Goal: Information Seeking & Learning: Check status

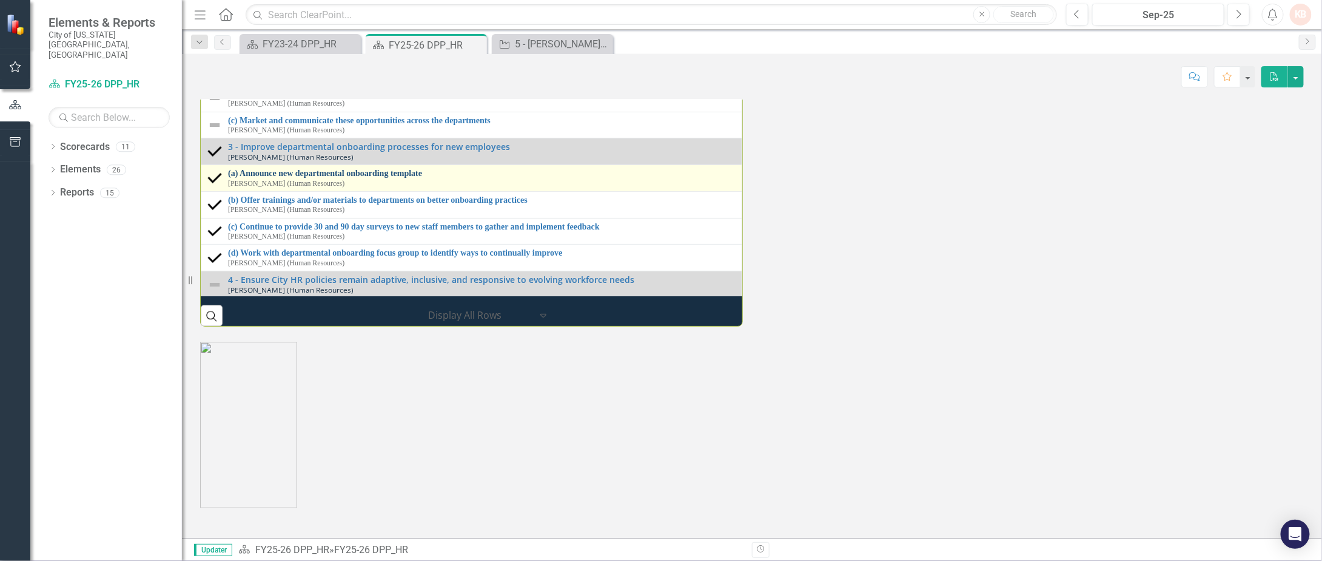
scroll to position [181, 0]
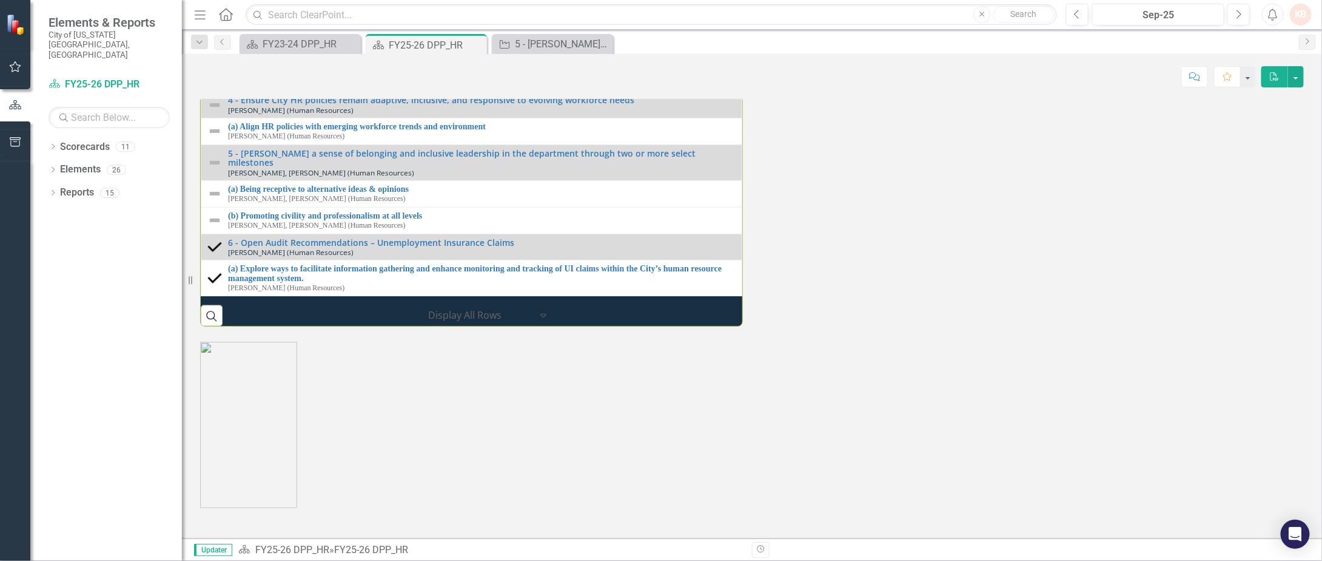
click at [760, 76] on div "Score: N/A Sep-25 Completed Comment Favorite PDF" at bounding box center [752, 76] width 1104 height 21
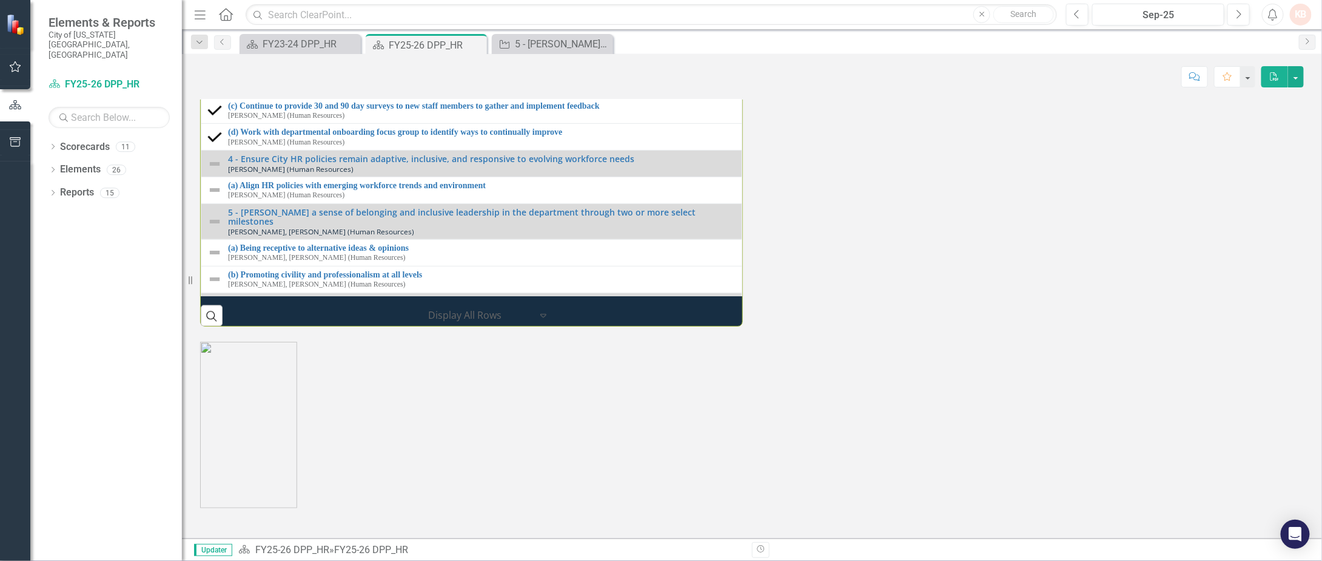
scroll to position [0, 0]
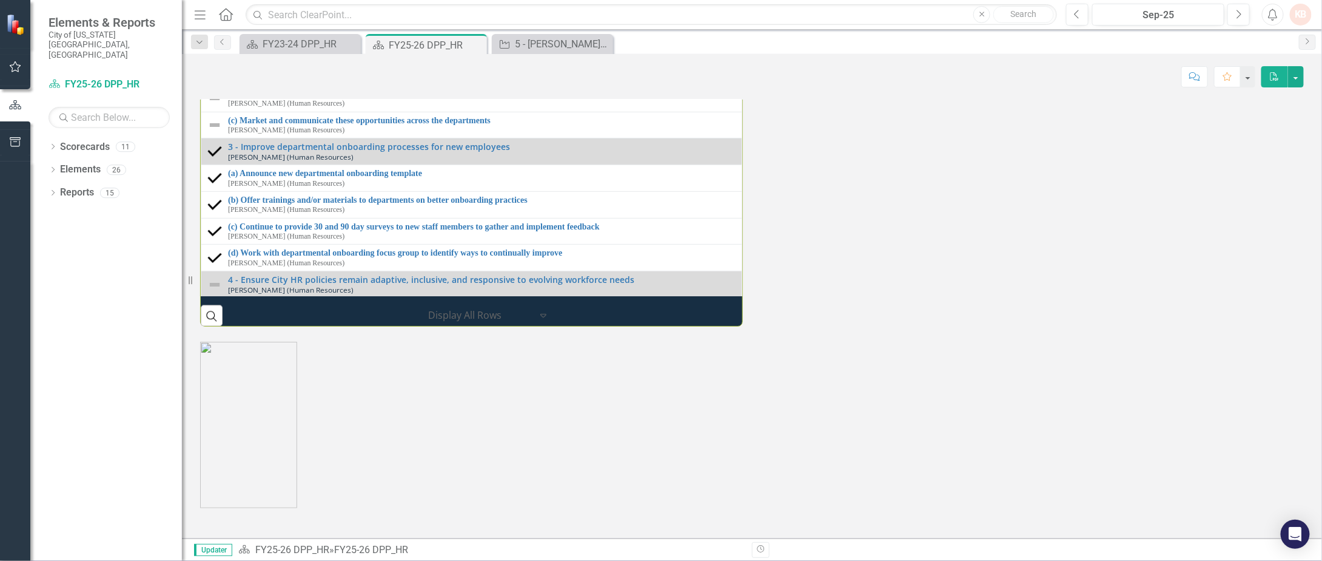
click at [1050, 326] on div "Performance Initiatives 1 - Implement the new Human Capital Management (HCM) Sy…" at bounding box center [752, 92] width 1122 height 466
click at [966, 326] on div "Performance Initiatives 1 - Implement the new Human Capital Management (HCM) Sy…" at bounding box center [752, 92] width 1122 height 466
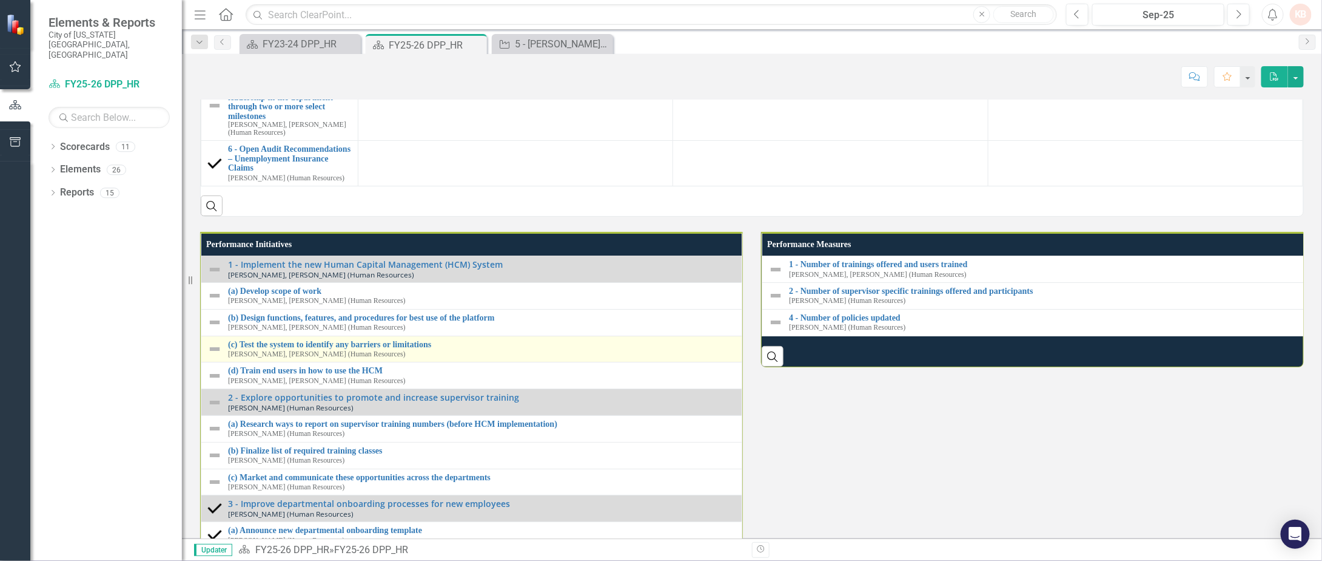
scroll to position [1335, 0]
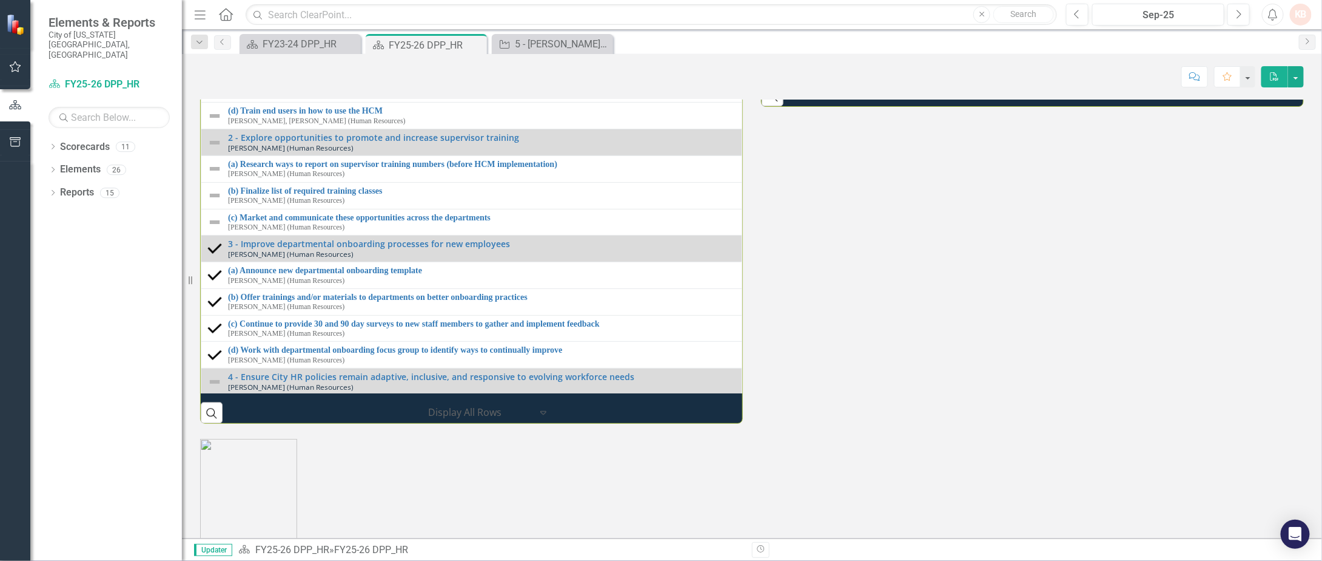
click at [215, 43] on img at bounding box center [214, 36] width 15 height 15
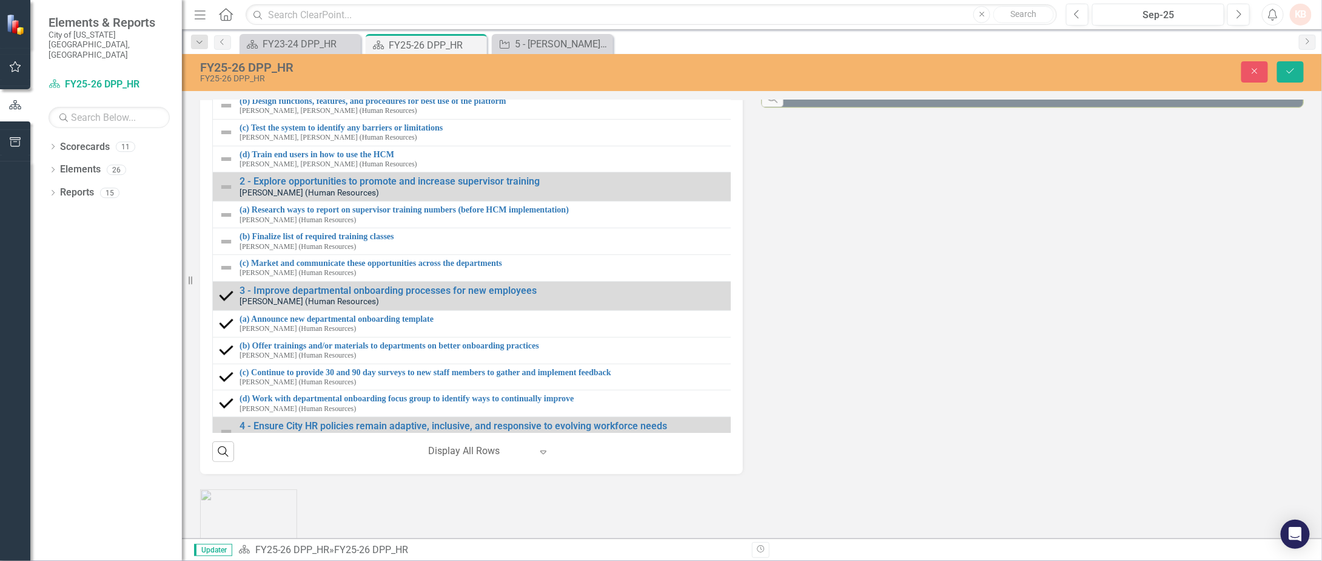
click at [246, 81] on icon at bounding box center [246, 80] width 6 height 4
click at [1254, 74] on icon "Close" at bounding box center [1255, 71] width 11 height 8
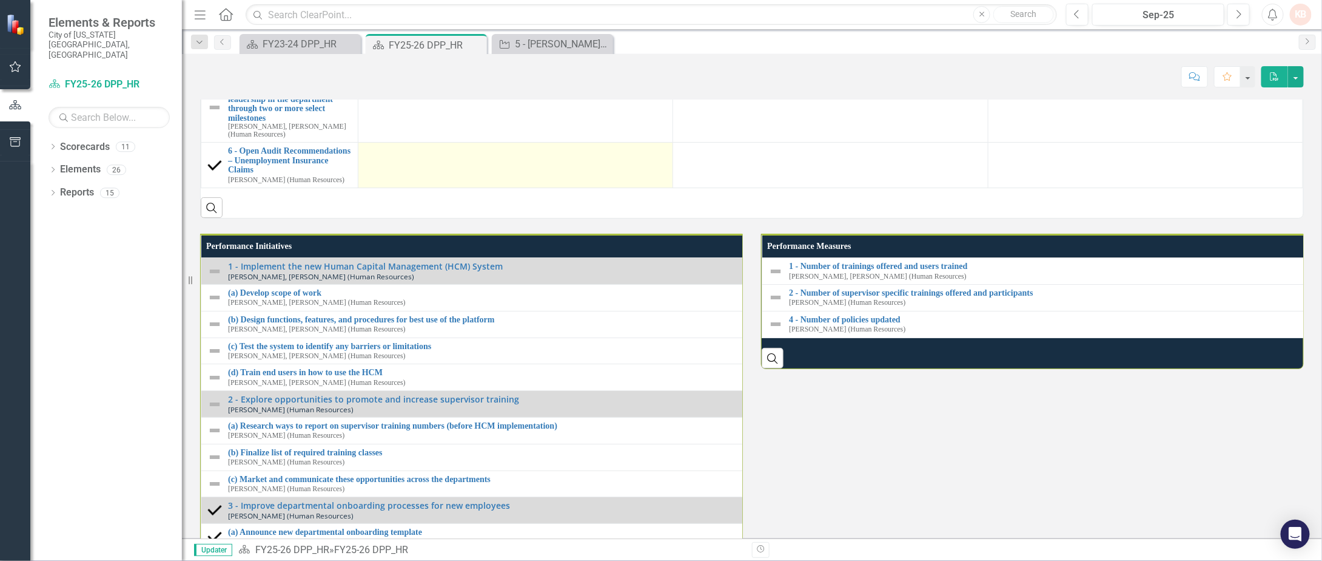
scroll to position [971, 0]
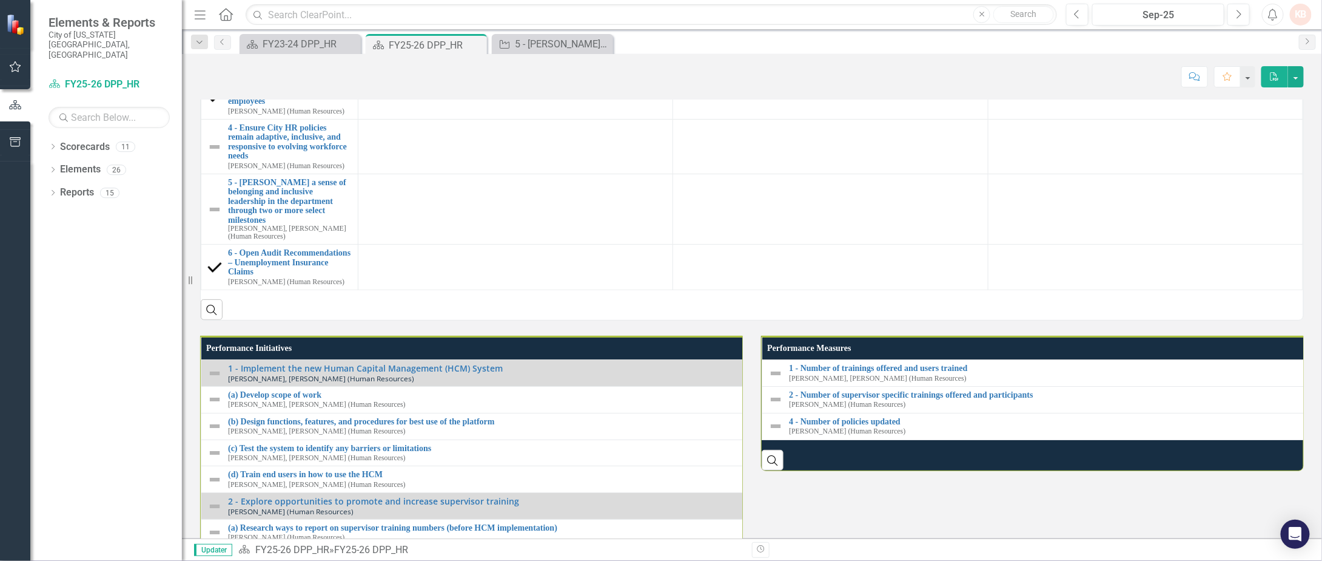
click at [314, 61] on link "2 - Explore opportunities to promote and increase supervisor training" at bounding box center [290, 47] width 124 height 28
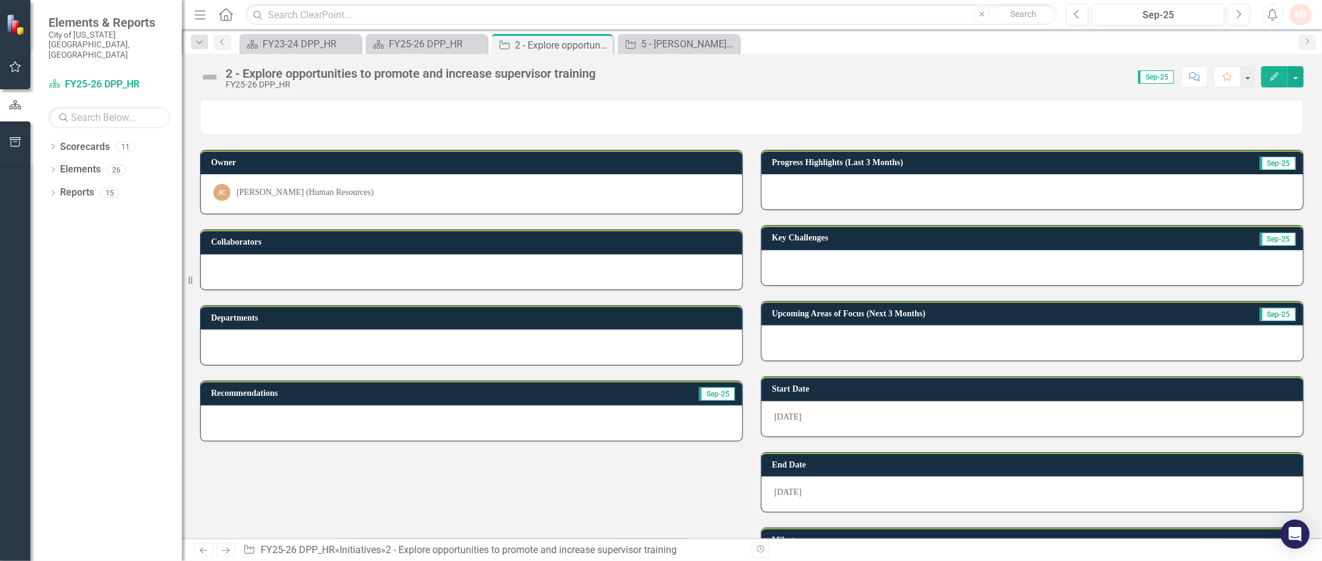
click at [431, 73] on div "2 - Explore opportunities to promote and increase supervisor training" at bounding box center [411, 73] width 370 height 13
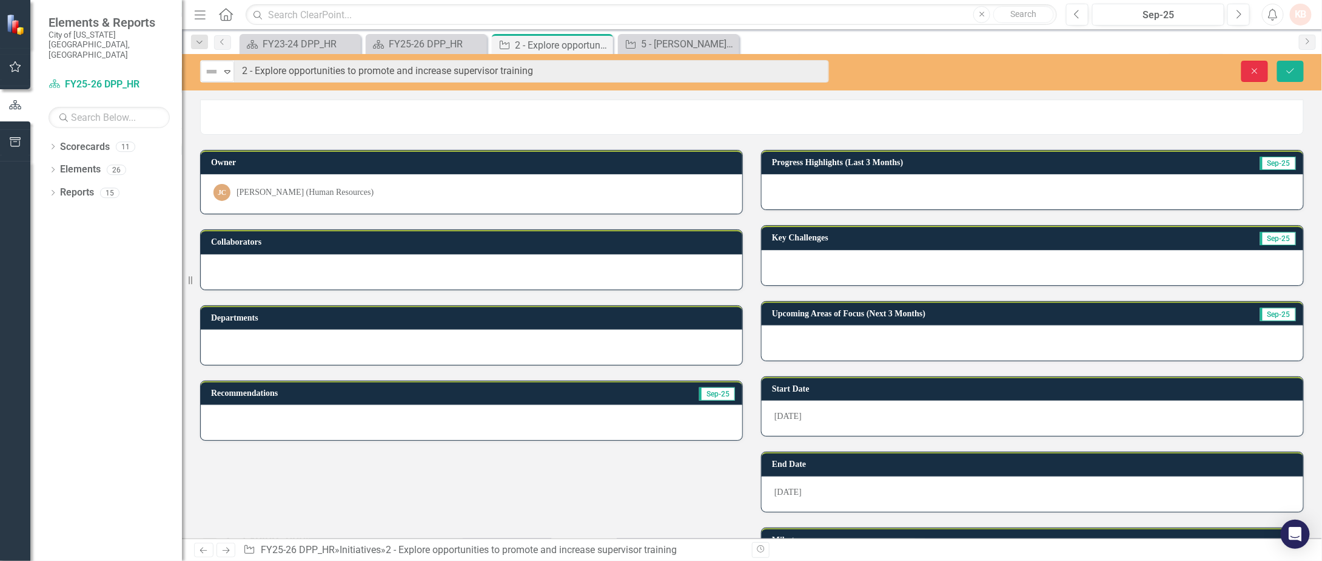
click at [1252, 66] on button "Close" at bounding box center [1255, 71] width 27 height 21
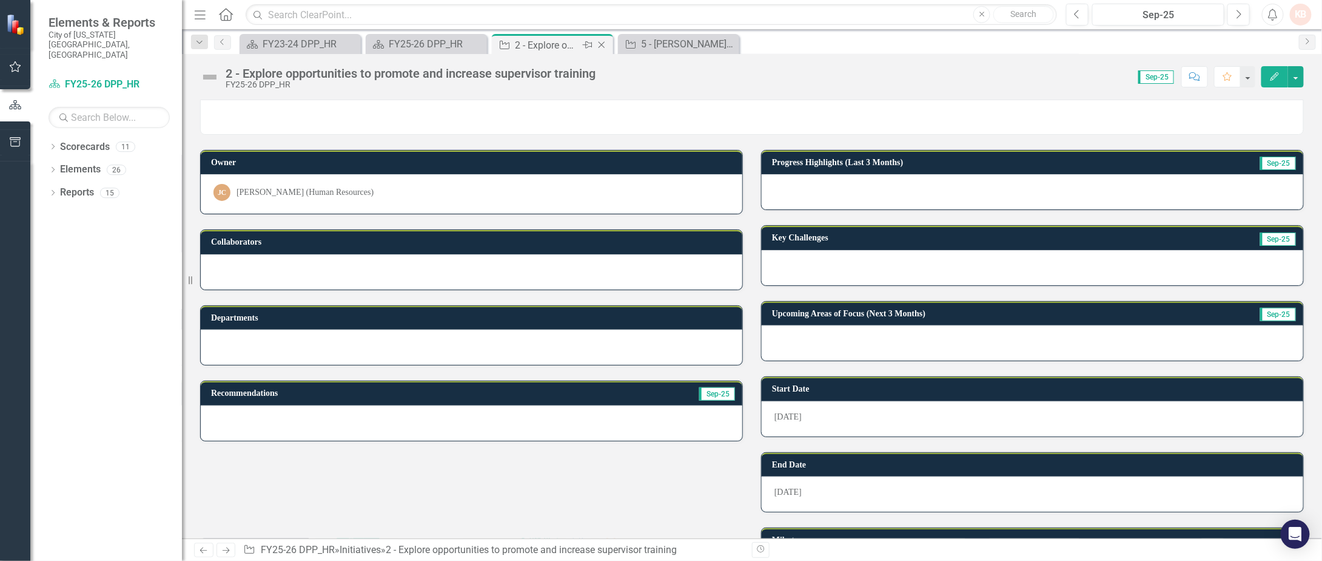
click at [605, 42] on icon "Close" at bounding box center [602, 45] width 12 height 10
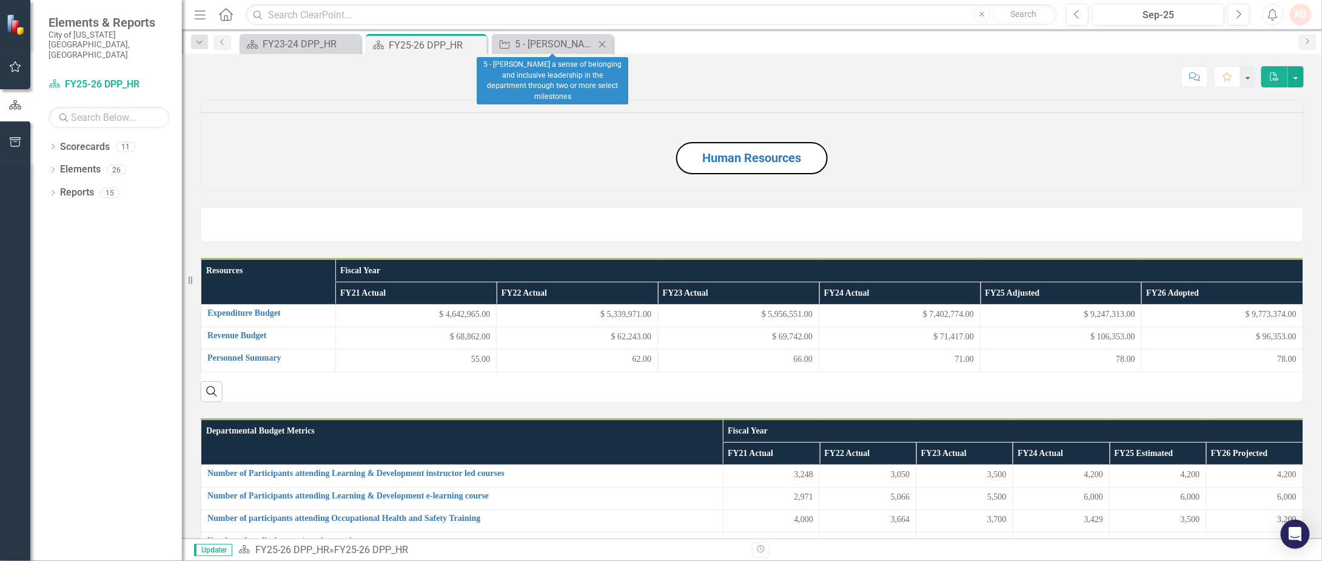
click at [604, 42] on icon "Close" at bounding box center [602, 44] width 12 height 10
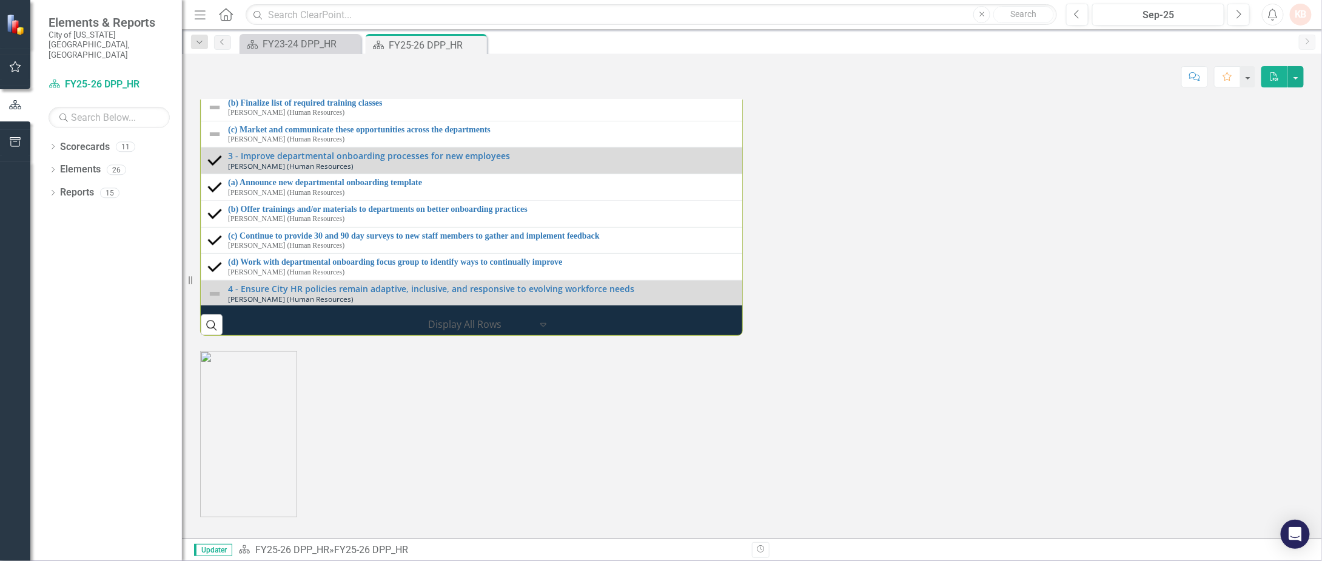
scroll to position [1456, 0]
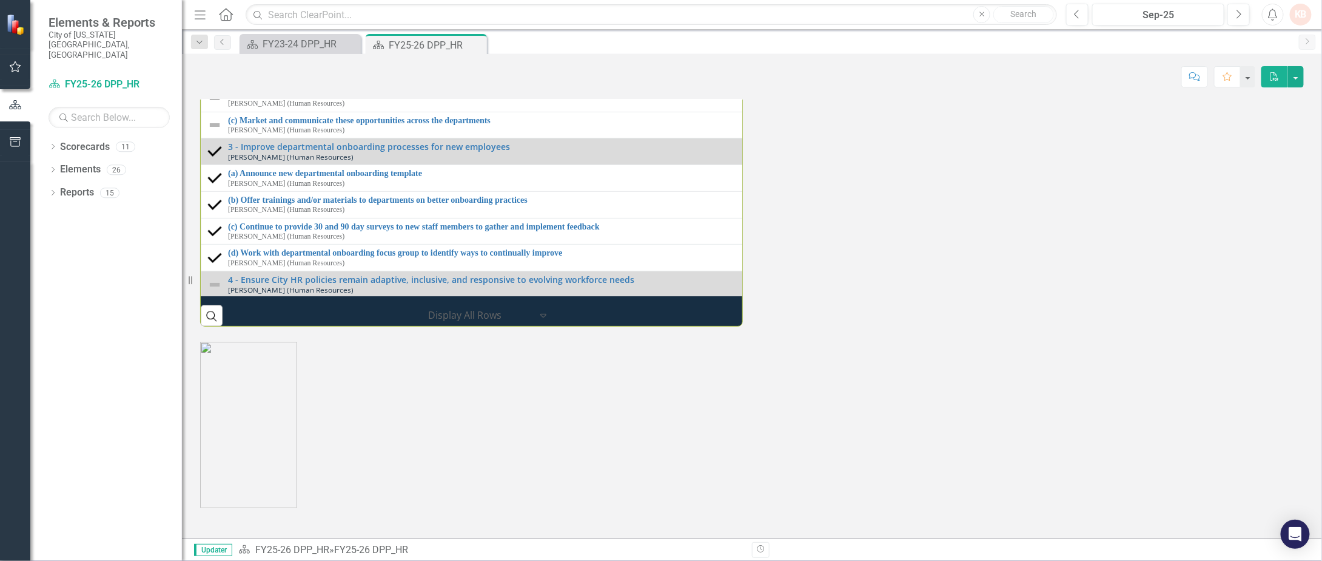
click at [269, 72] on link "(a) Research ways to report on supervisor training numbers (before HCM implemen…" at bounding box center [756, 66] width 1057 height 9
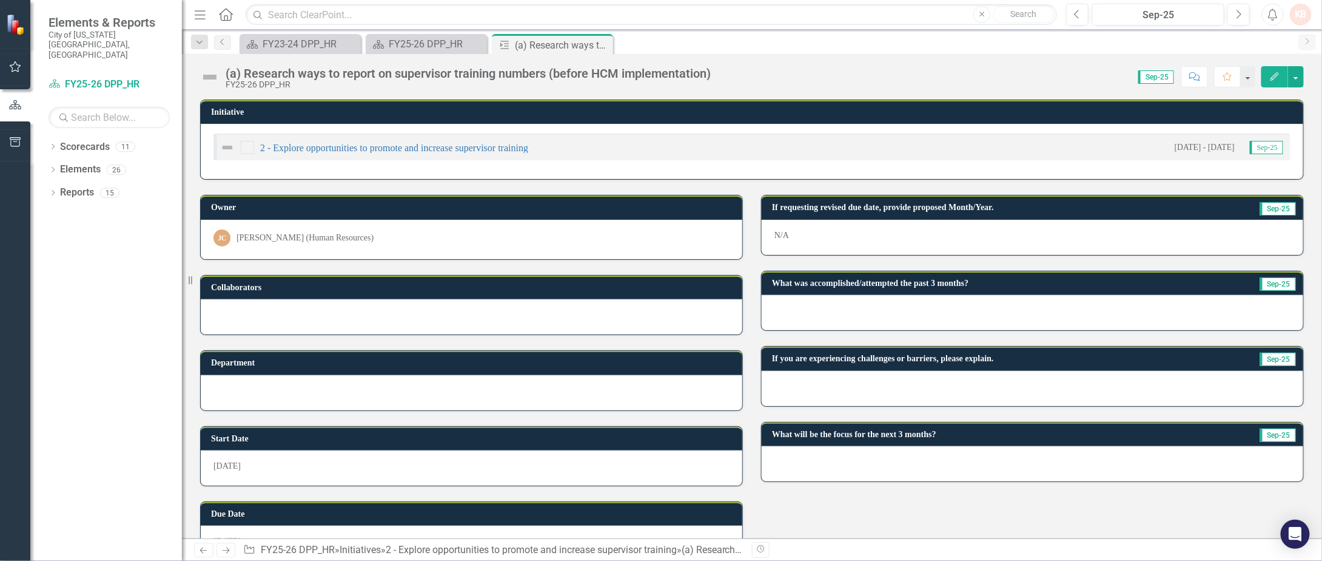
click at [539, 147] on div "2 - Explore opportunities to promote and increase supervisor training [DATE] - …" at bounding box center [752, 146] width 1077 height 27
drag, startPoint x: 535, startPoint y: 146, endPoint x: 342, endPoint y: 153, distance: 193.0
click at [342, 153] on div "2 - Explore opportunities to promote and increase supervisor training [DATE] - …" at bounding box center [752, 146] width 1077 height 27
click at [715, 70] on div "(a) Research ways to report on supervisor training numbers (before HCM implemen…" at bounding box center [471, 78] width 491 height 22
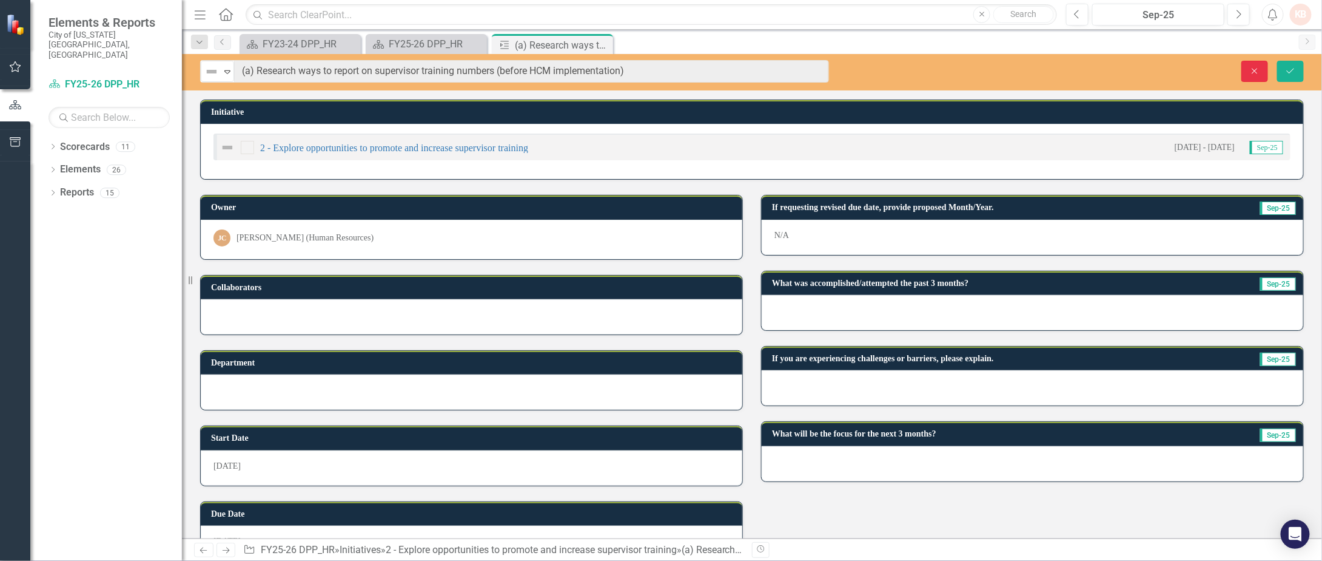
click at [1257, 64] on button "Close" at bounding box center [1255, 71] width 27 height 21
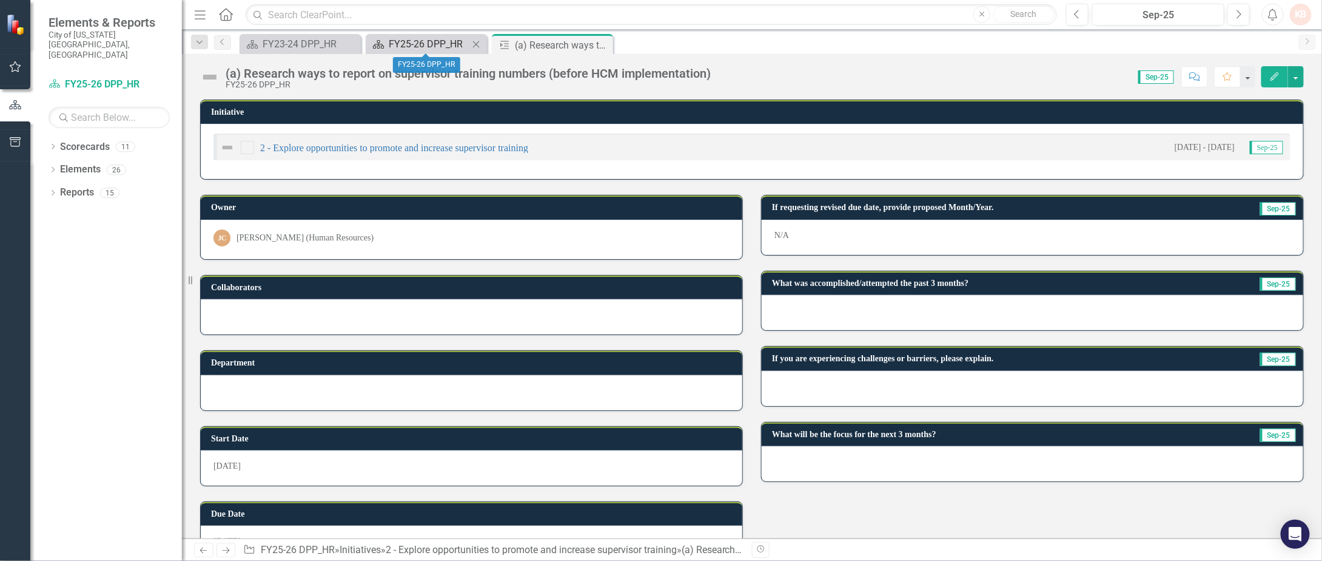
click at [403, 45] on div "FY25-26 DPP_HR" at bounding box center [429, 43] width 80 height 15
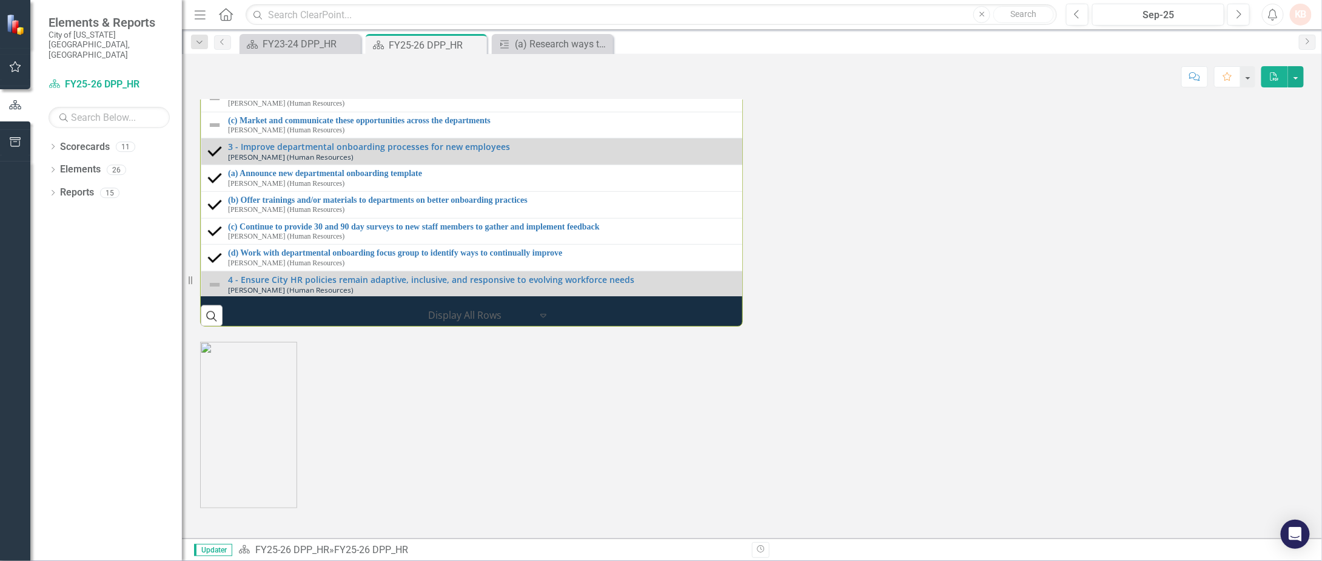
scroll to position [1456, 0]
click at [289, 98] on link "(b) Finalize list of required training classes" at bounding box center [756, 93] width 1057 height 9
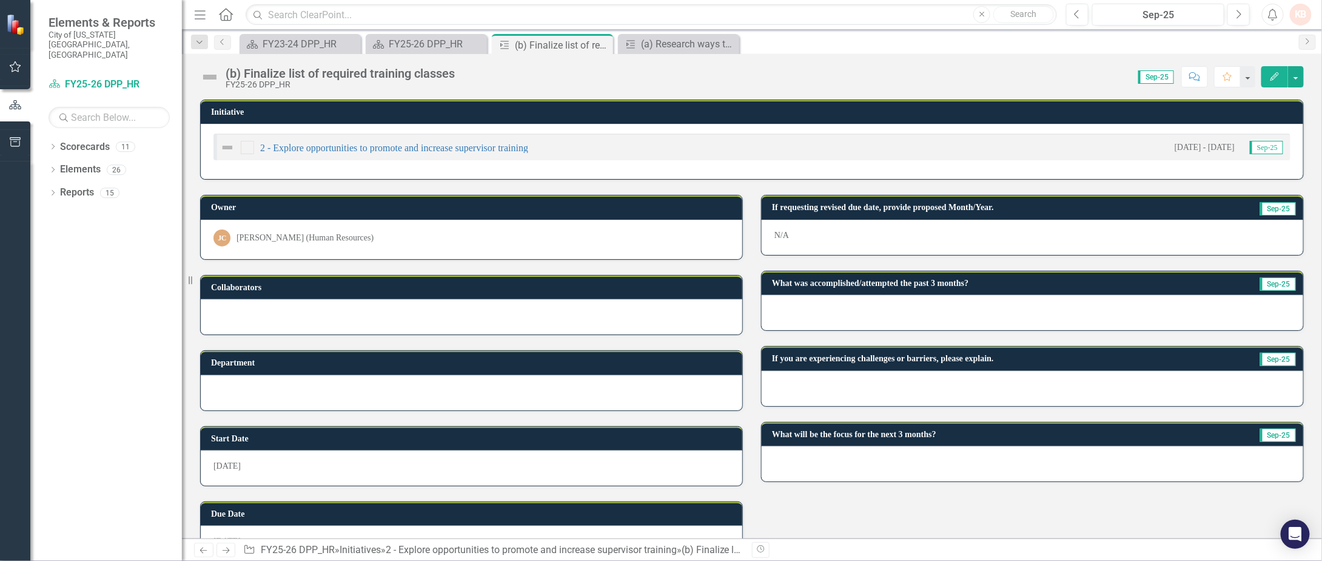
click at [466, 74] on div "Score: N/A Sep-25 Completed Comment Favorite Edit" at bounding box center [882, 76] width 843 height 21
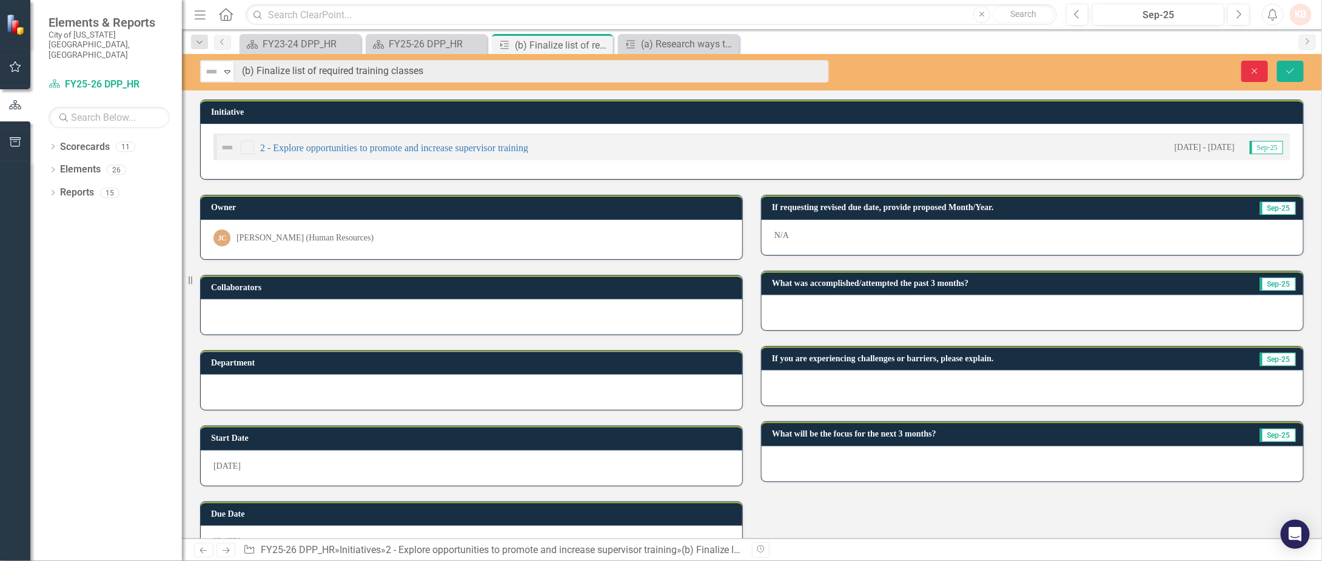
click at [1253, 66] on button "Close" at bounding box center [1255, 71] width 27 height 21
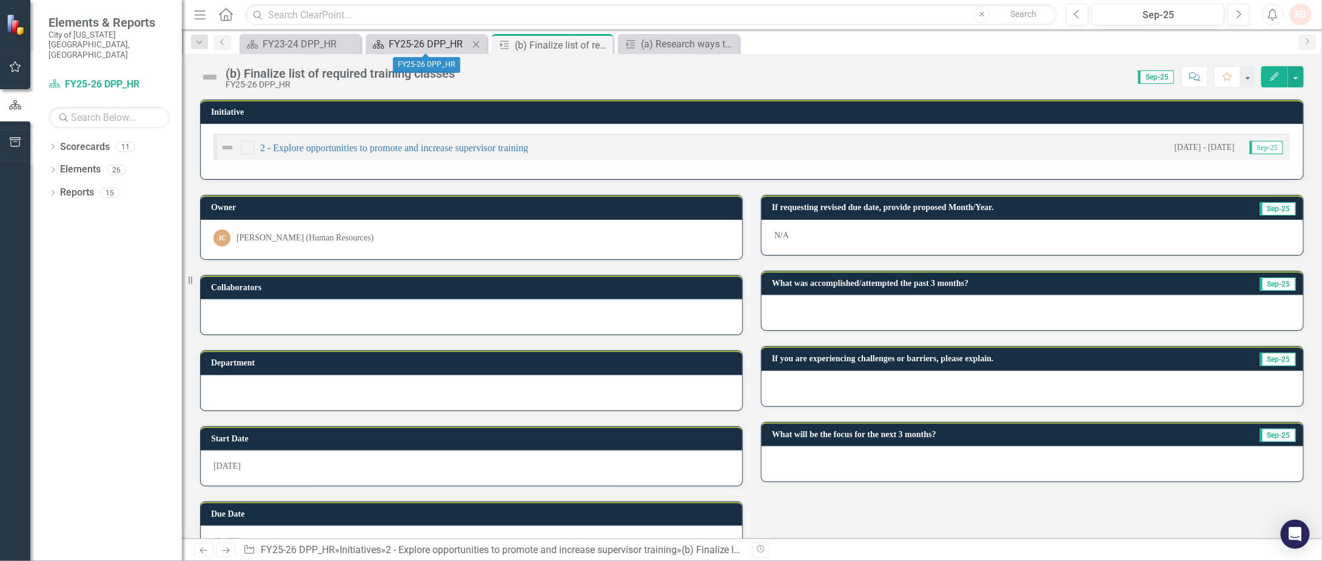
click at [408, 44] on div "FY25-26 DPP_HR" at bounding box center [429, 43] width 80 height 15
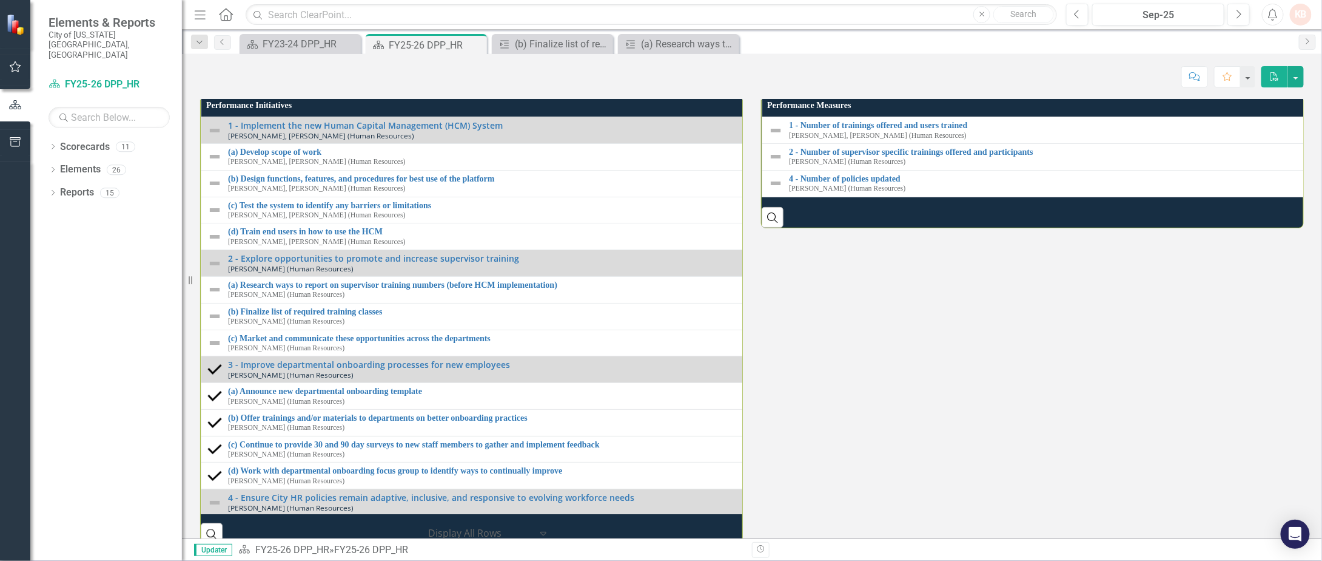
scroll to position [1456, 0]
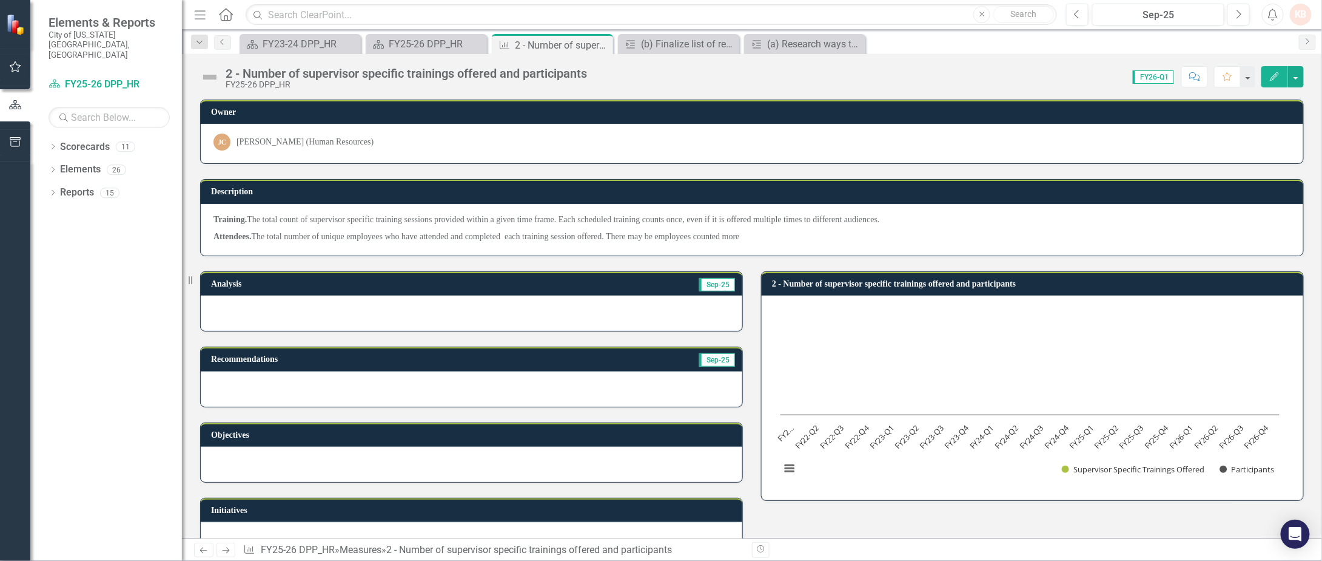
click at [600, 73] on div "Score: N/A FY26-Q1 Completed Comment Favorite Edit" at bounding box center [948, 76] width 711 height 21
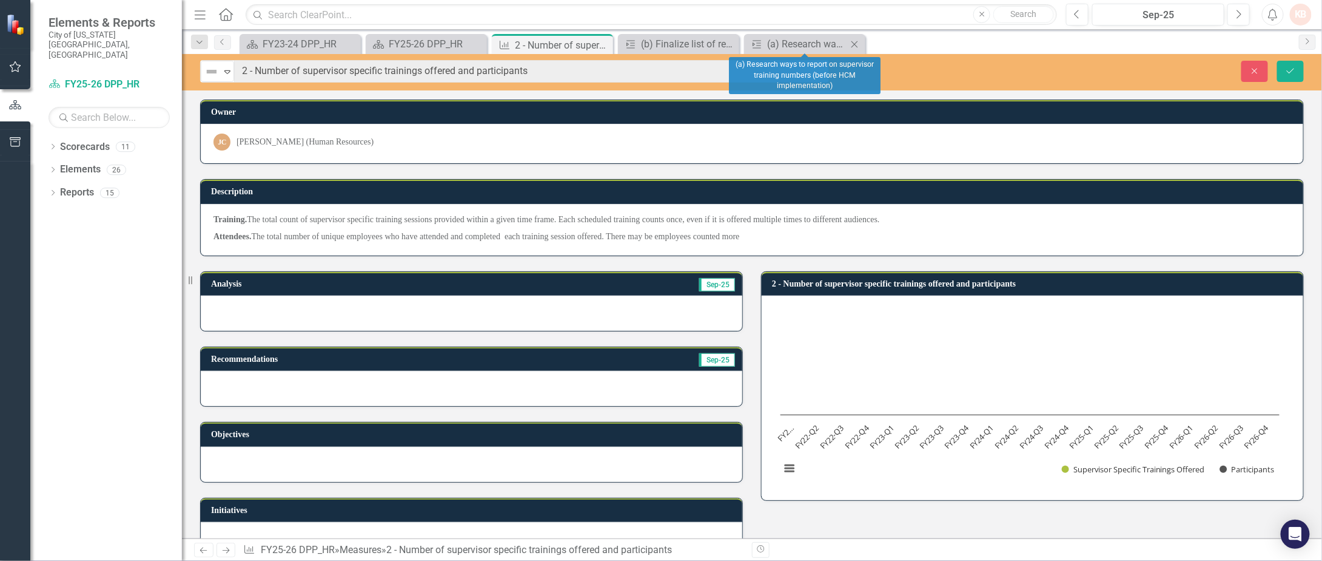
click at [856, 42] on icon at bounding box center [855, 44] width 7 height 7
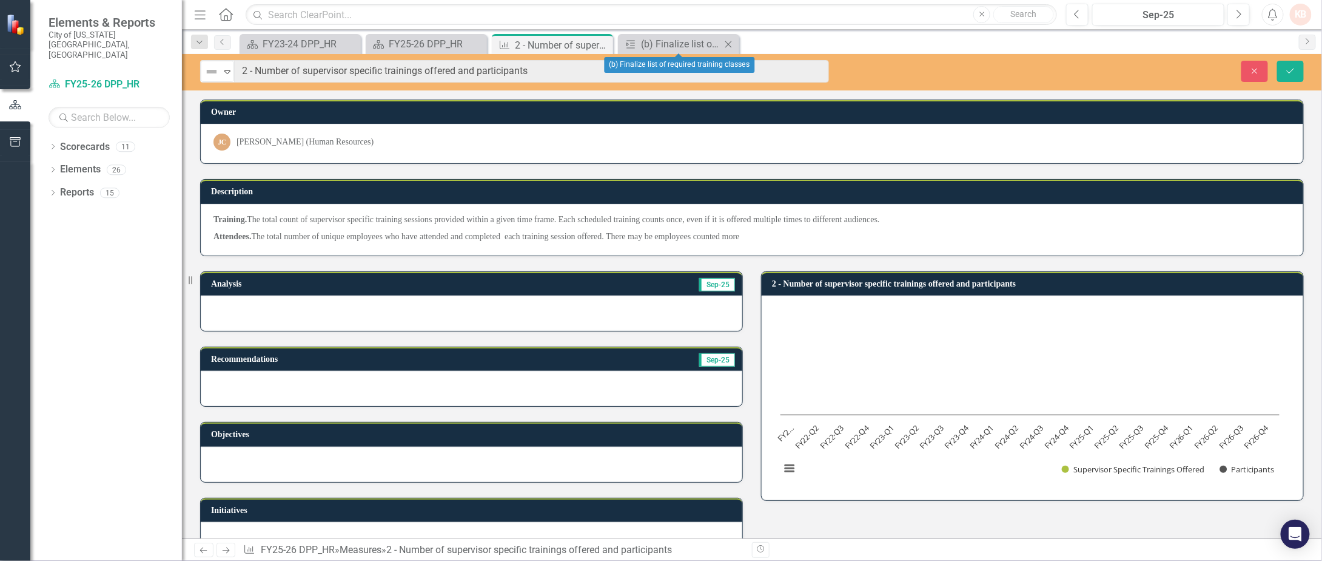
click at [729, 44] on icon at bounding box center [729, 44] width 7 height 7
click at [602, 47] on icon "Close" at bounding box center [602, 45] width 12 height 10
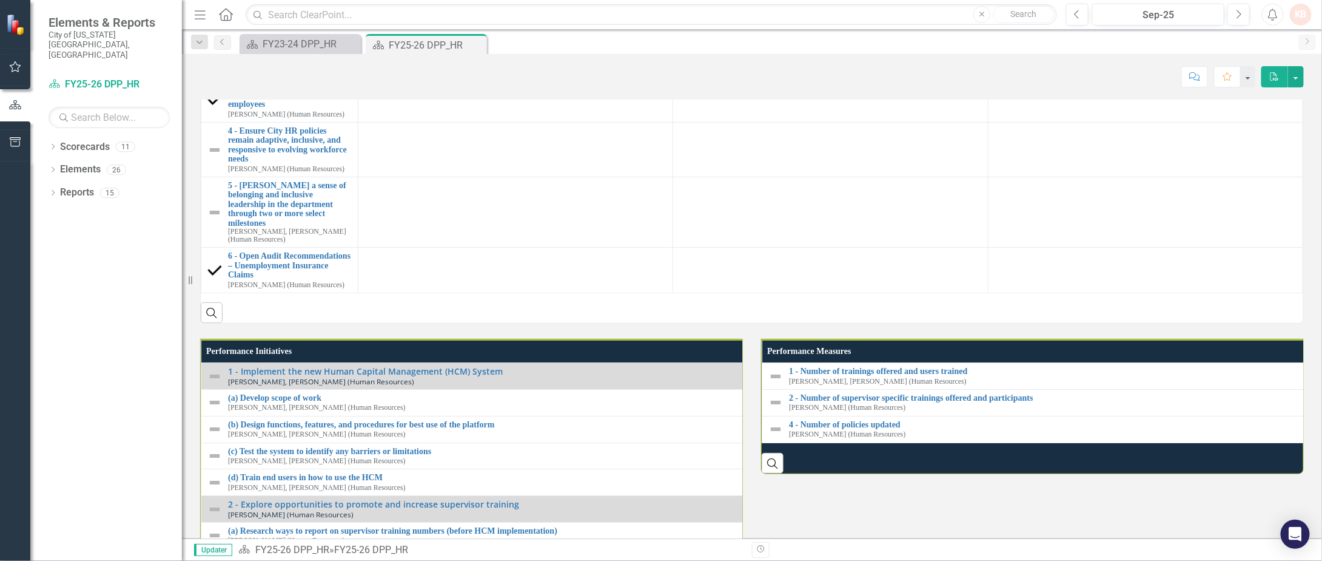
scroll to position [971, 0]
